Goal: Task Accomplishment & Management: Use online tool/utility

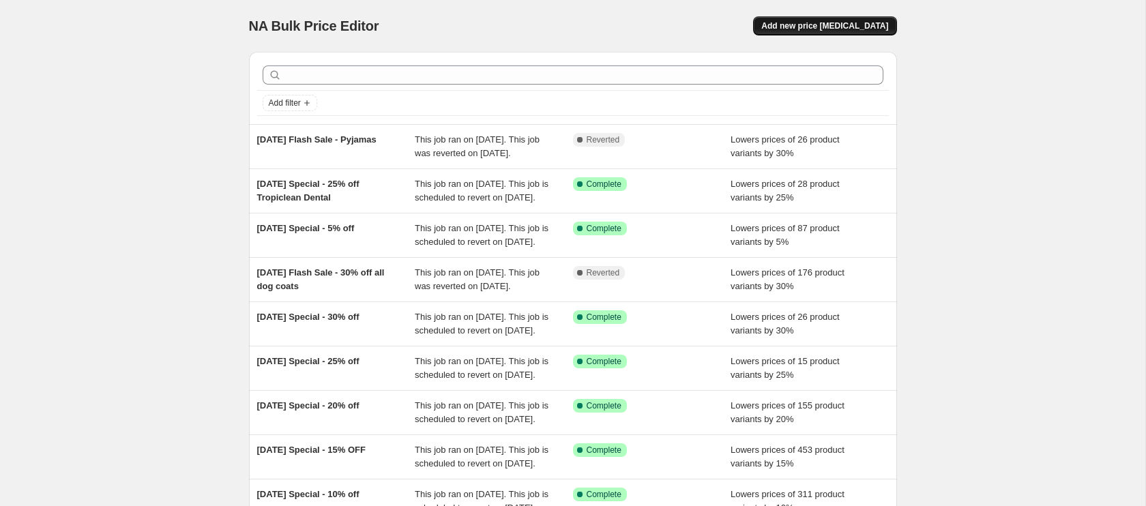
click at [832, 27] on span "Add new price change job" at bounding box center [825, 25] width 127 height 11
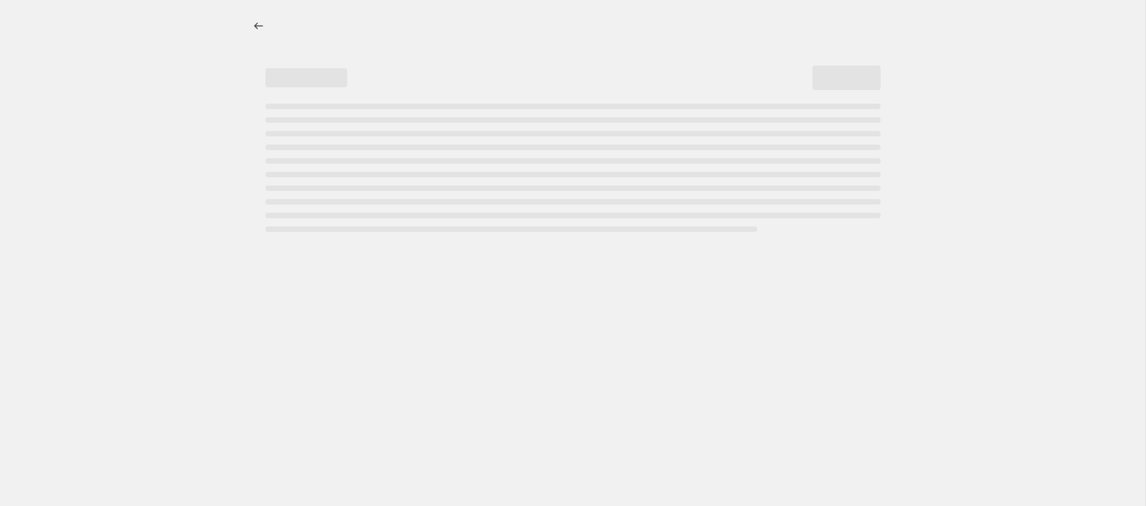
select select "percentage"
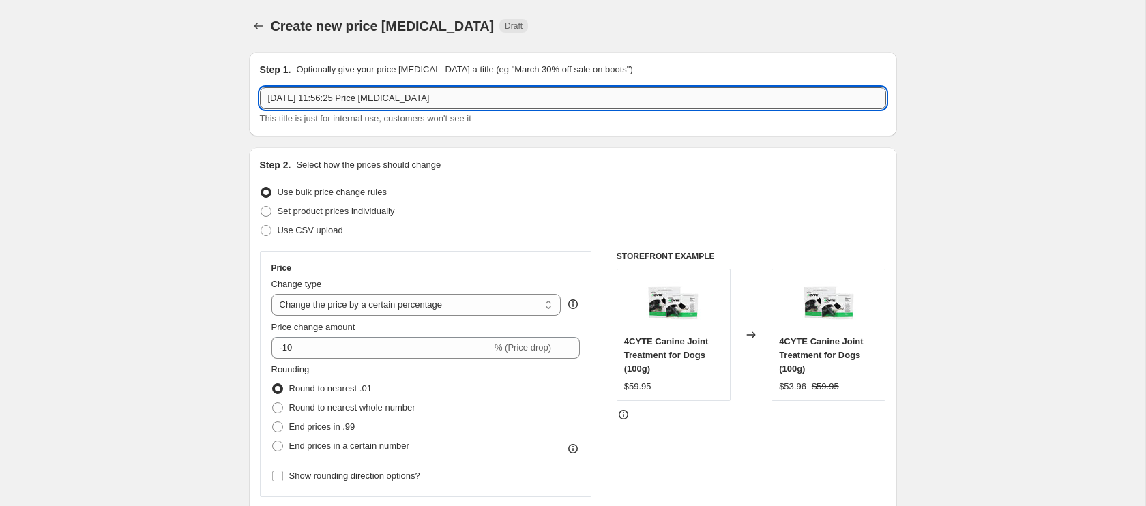
click at [429, 100] on input "28 Aug 2025, 11:56:25 Price change job" at bounding box center [573, 98] width 626 height 22
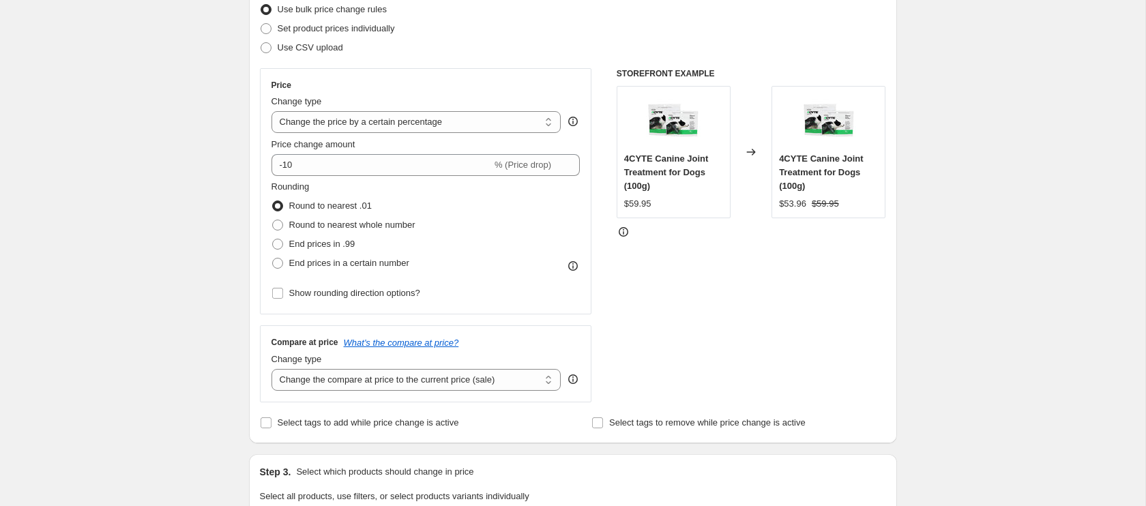
scroll to position [194, 0]
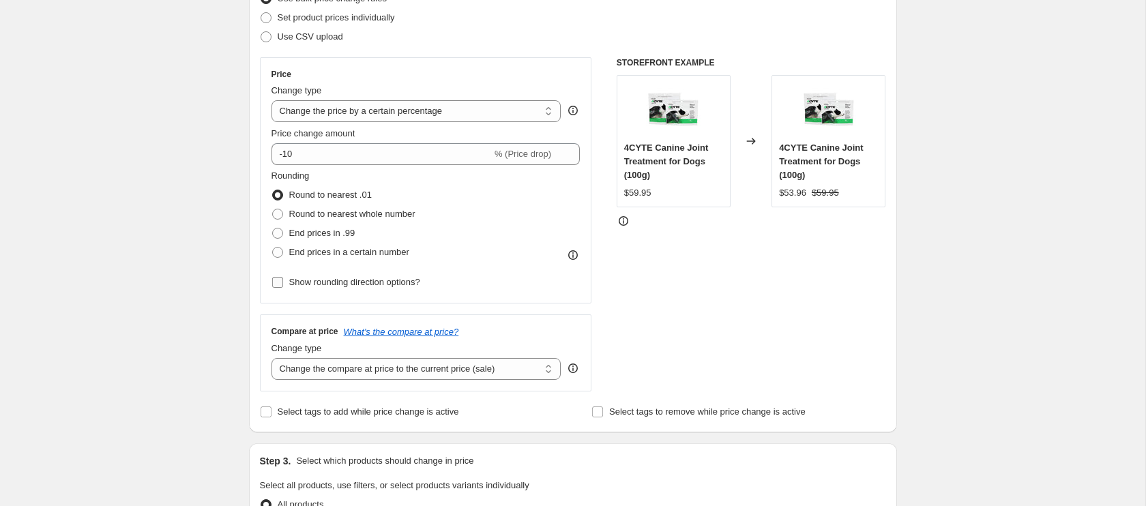
type input "Sept 25 Special - 10% off"
click at [280, 285] on input "Show rounding direction options?" at bounding box center [277, 282] width 11 height 11
checkbox input "true"
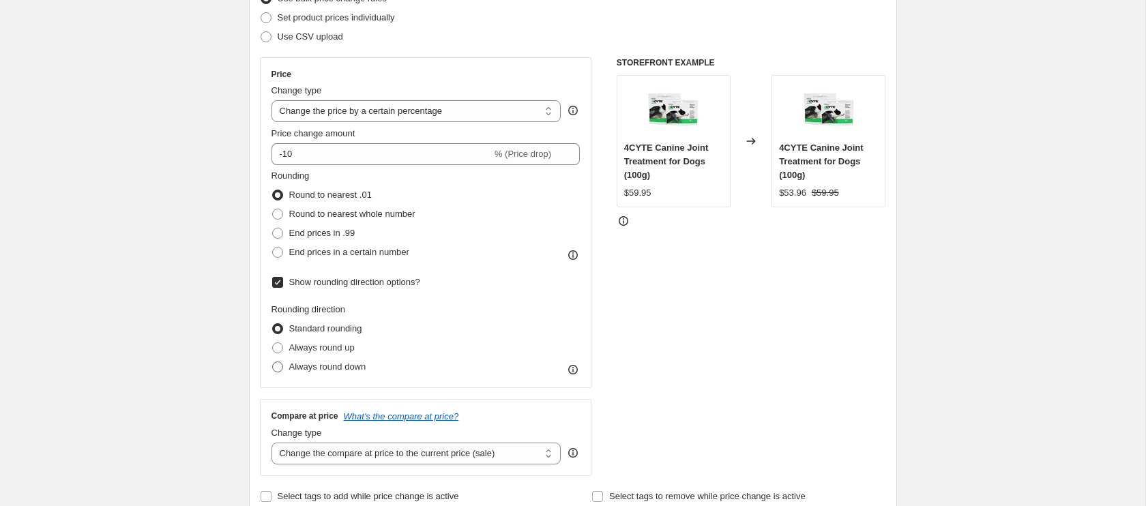
click at [278, 368] on span at bounding box center [277, 367] width 11 height 11
click at [273, 362] on input "Always round down" at bounding box center [272, 362] width 1 height 1
radio input "true"
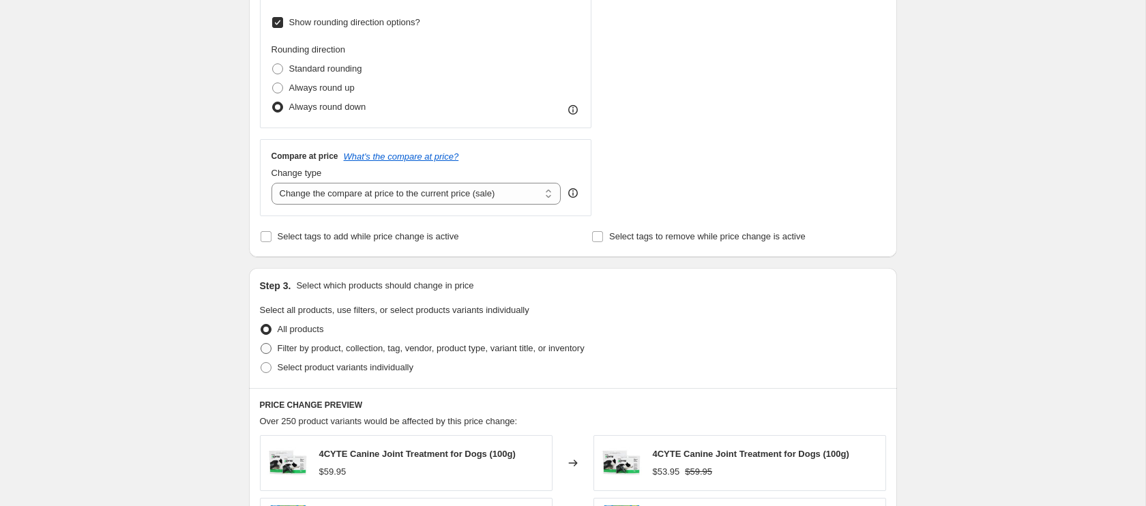
scroll to position [543, 0]
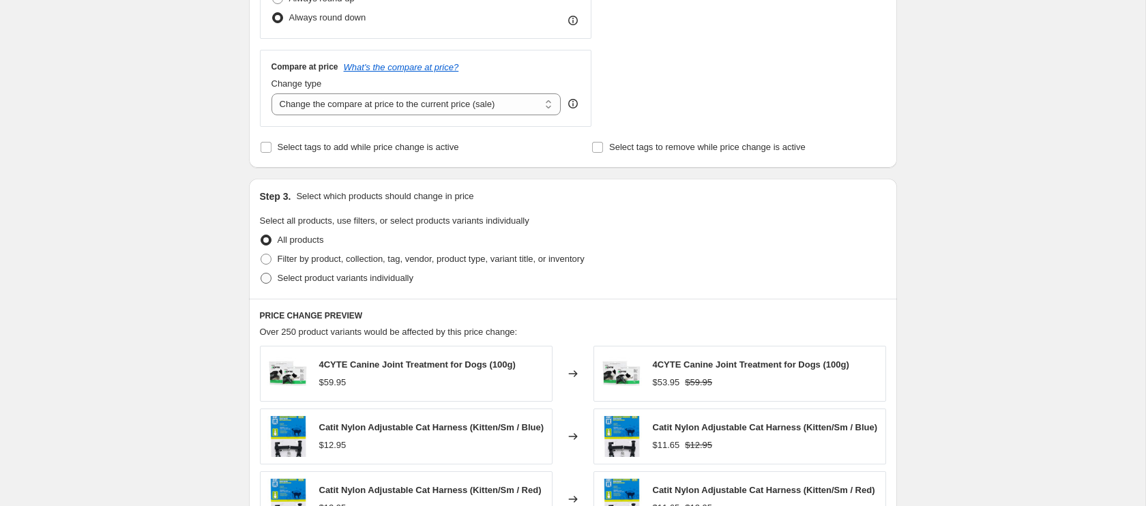
click at [267, 281] on span at bounding box center [266, 278] width 11 height 11
click at [261, 274] on input "Select product variants individually" at bounding box center [261, 273] width 1 height 1
radio input "true"
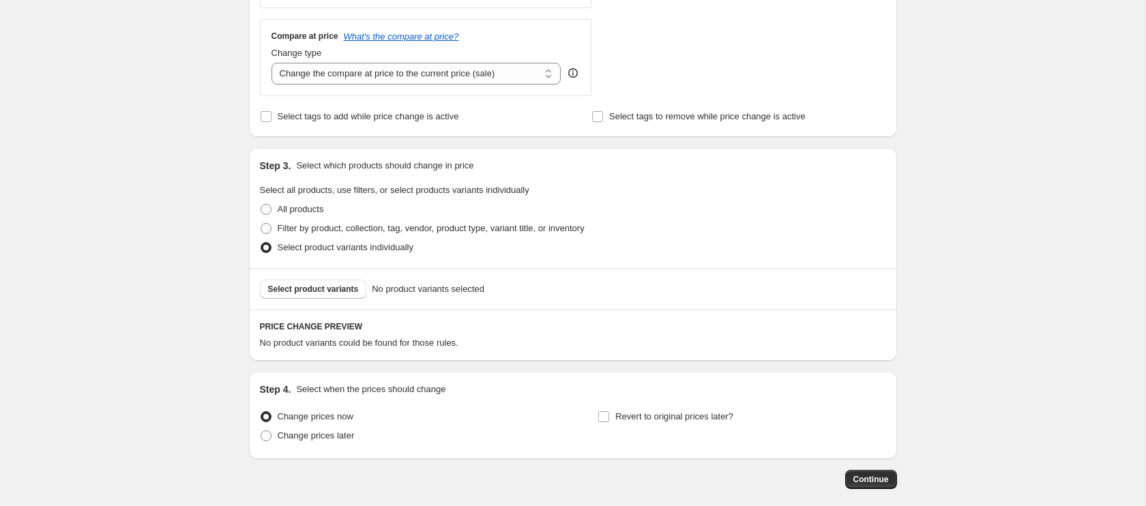
scroll to position [579, 0]
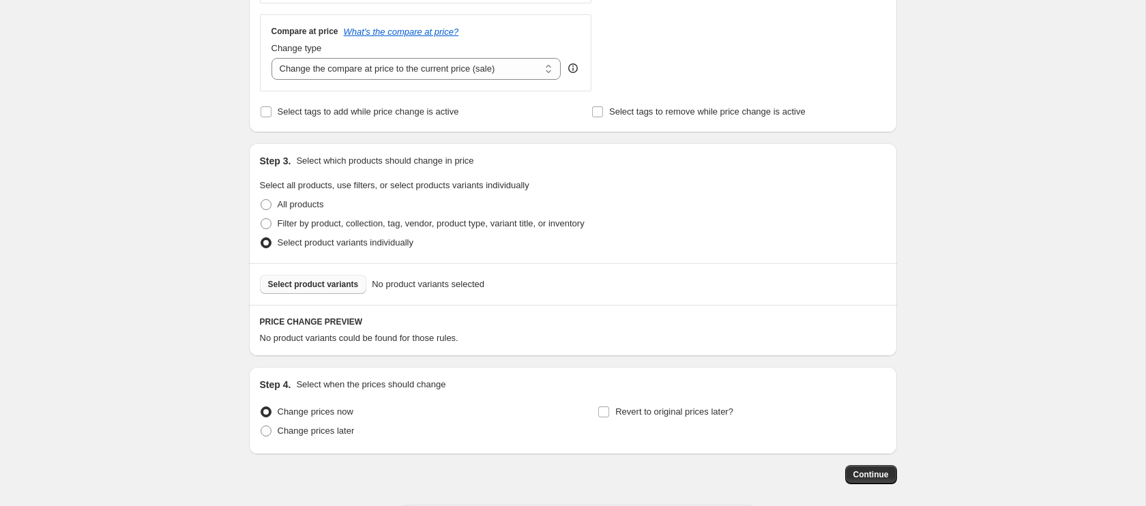
click at [339, 286] on span "Select product variants" at bounding box center [313, 284] width 91 height 11
